Goal: Find contact information: Find contact information

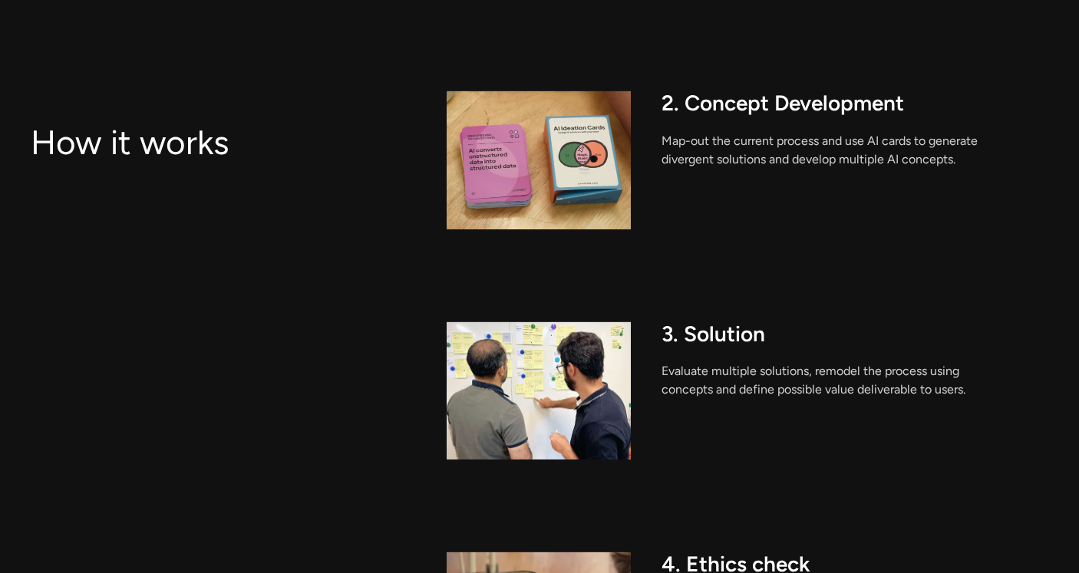
click at [593, 154] on img at bounding box center [539, 160] width 184 height 139
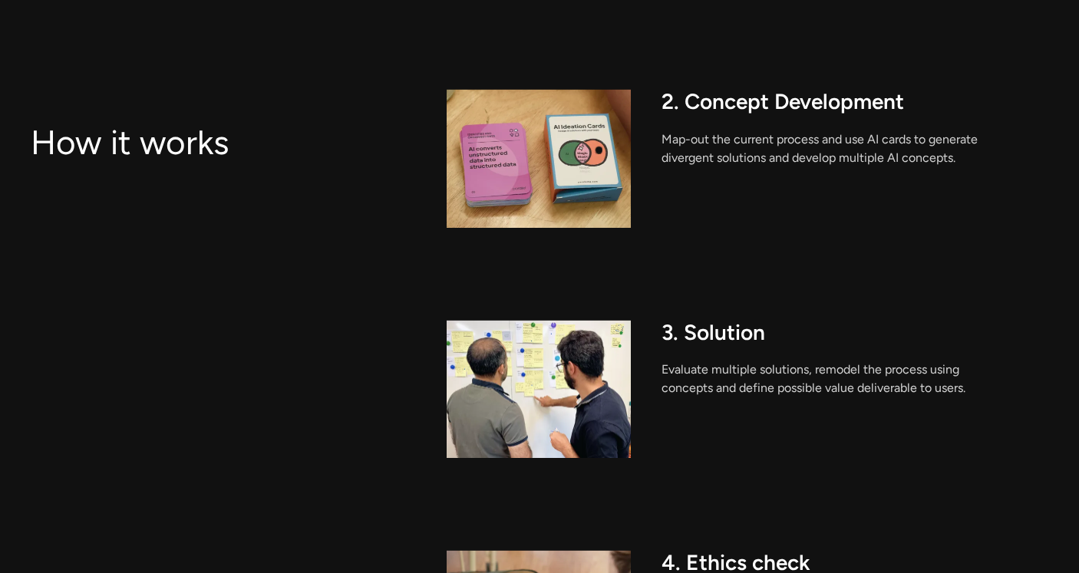
scroll to position [1725, 0]
click at [706, 119] on div "2. Concept Development Map-out the current process and use AI cards to generate…" at bounding box center [855, 157] width 387 height 139
click at [577, 179] on img at bounding box center [539, 157] width 184 height 139
click at [564, 387] on img at bounding box center [539, 388] width 184 height 139
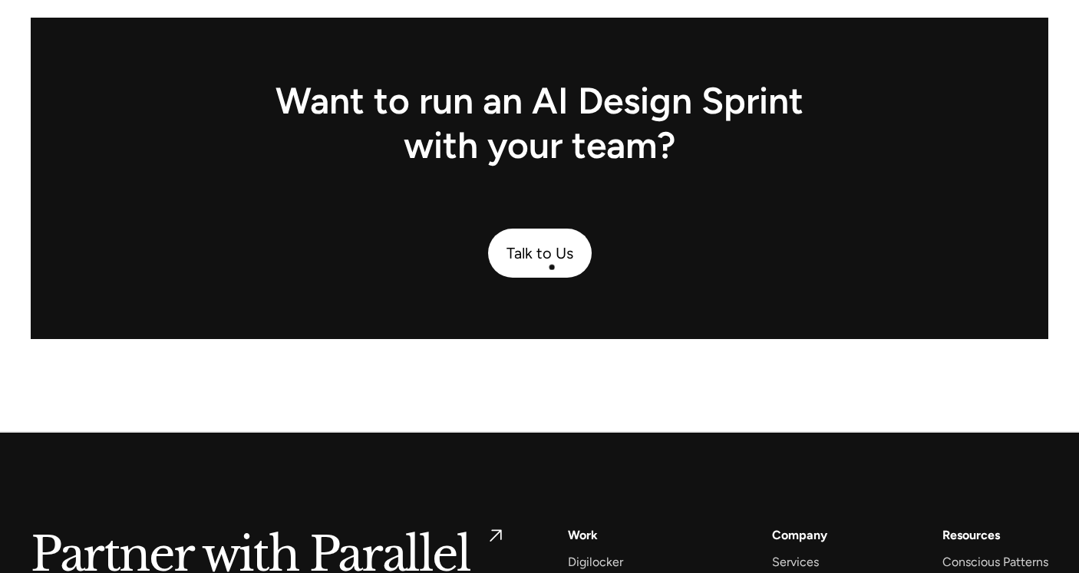
scroll to position [3900, 0]
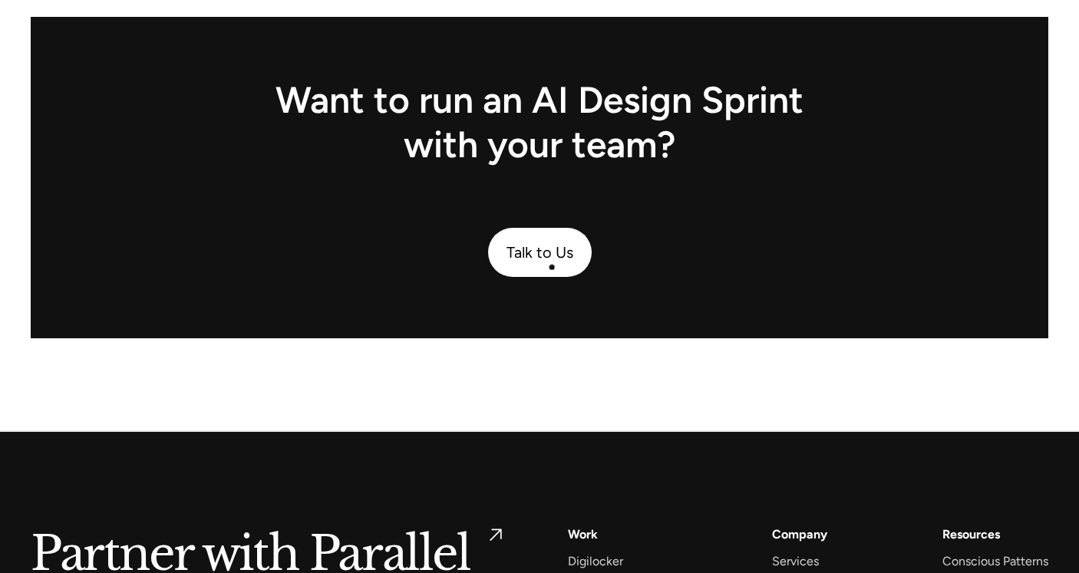
click at [551, 264] on link "Talk to Us" at bounding box center [540, 252] width 104 height 49
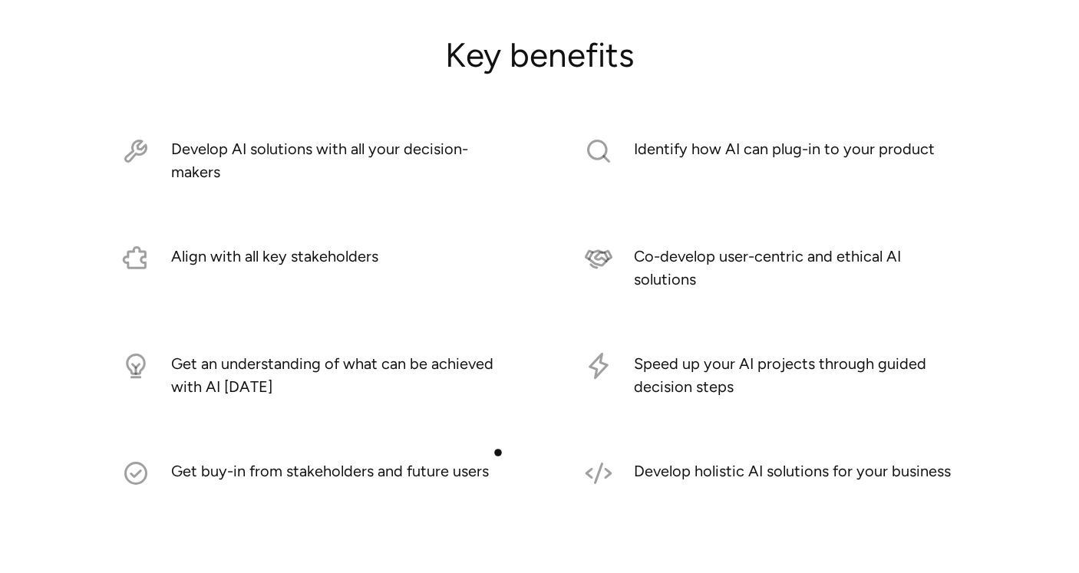
scroll to position [3333, 0]
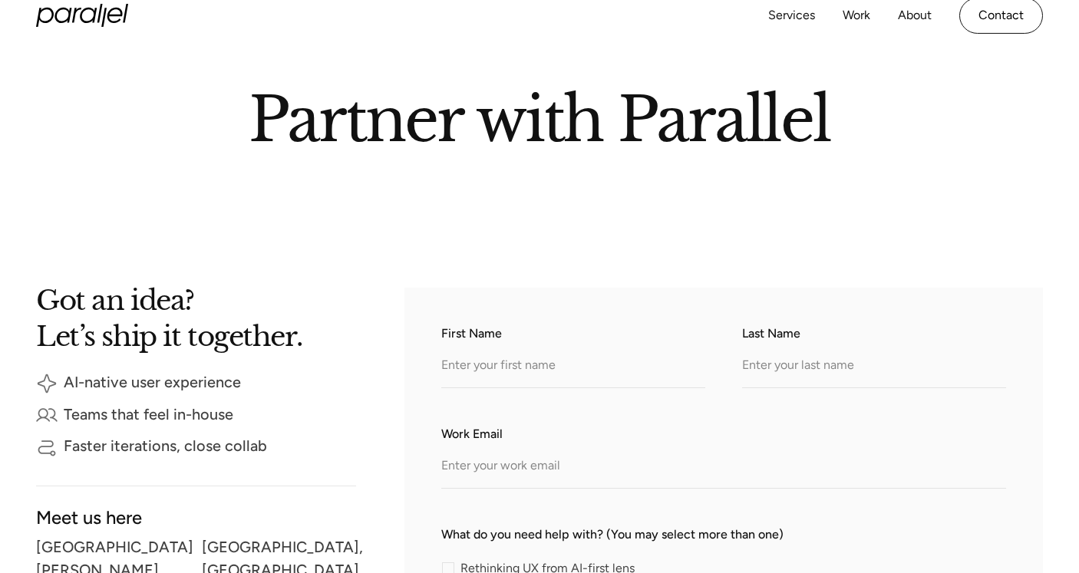
scroll to position [266, 0]
